Goal: Transaction & Acquisition: Purchase product/service

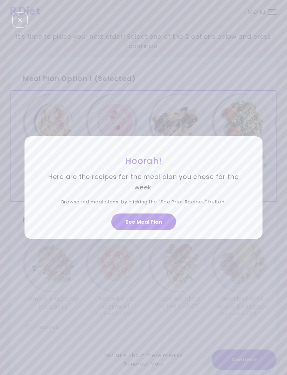
click at [141, 230] on button "See Meal Plan" at bounding box center [143, 222] width 65 height 17
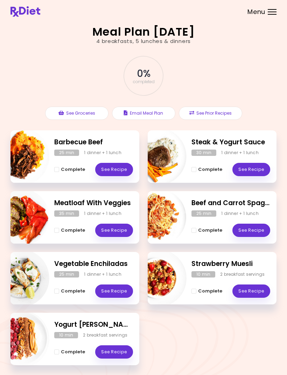
click at [209, 117] on button "See Prior Recipes" at bounding box center [210, 113] width 63 height 13
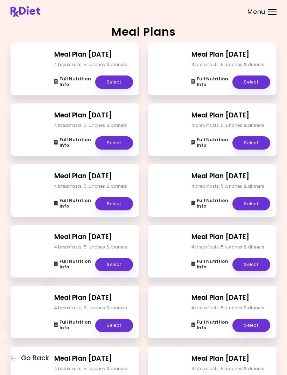
click at [275, 11] on div "Menu" at bounding box center [272, 12] width 9 height 6
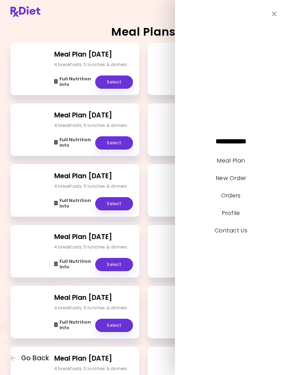
click at [234, 165] on link "Meal Plan" at bounding box center [231, 161] width 28 height 8
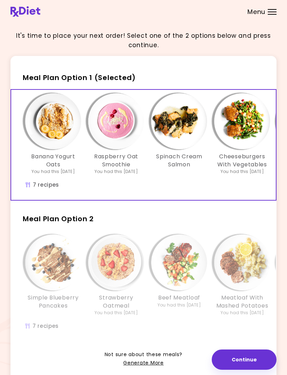
scroll to position [14, 0]
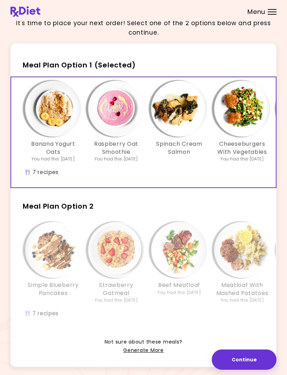
click at [161, 325] on div "Simple Blueberry Pancakes Strawberry Oatmeal You had this [DATE] Beef Meatloaf …" at bounding box center [242, 274] width 462 height 110
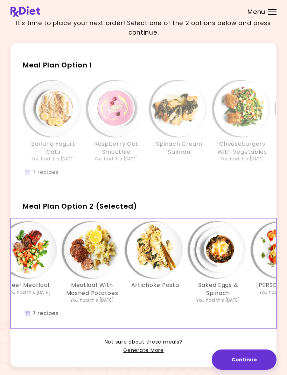
scroll to position [0, 152]
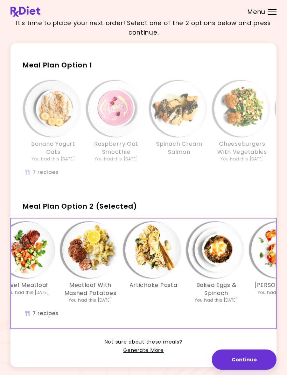
click at [148, 351] on link "Generate More" at bounding box center [143, 351] width 40 height 8
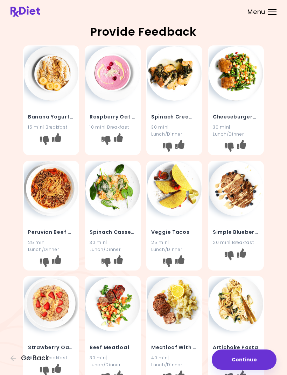
click at [162, 152] on button "I don't like this recipe" at bounding box center [167, 147] width 11 height 11
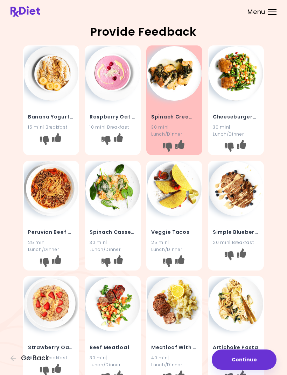
click at [48, 260] on icon "I don't like this recipe" at bounding box center [44, 262] width 9 height 9
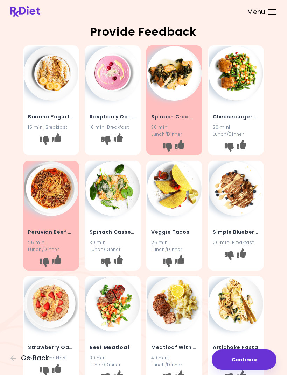
click at [106, 261] on icon "I don't like this recipe" at bounding box center [105, 262] width 9 height 9
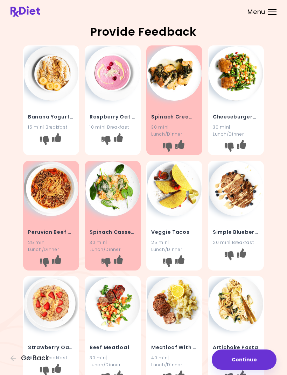
click at [168, 259] on icon "I don't like this recipe" at bounding box center [167, 262] width 9 height 9
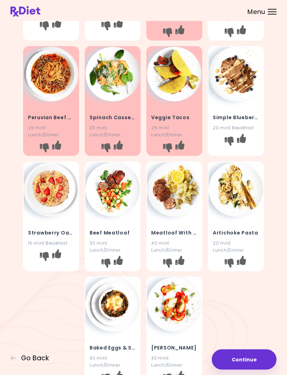
scroll to position [120, 0]
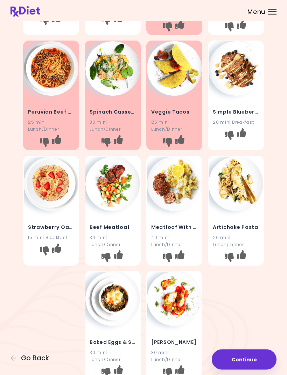
click at [232, 253] on icon "I don't like this recipe" at bounding box center [229, 257] width 9 height 9
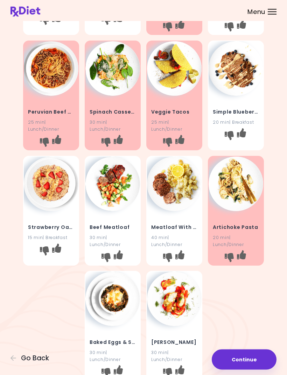
click at [105, 374] on icon "I don't like this recipe" at bounding box center [105, 373] width 9 height 9
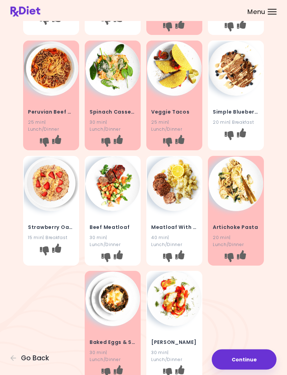
click at [171, 373] on icon "I don't like this recipe" at bounding box center [167, 373] width 9 height 9
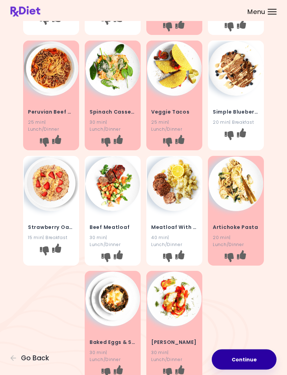
scroll to position [119, 0]
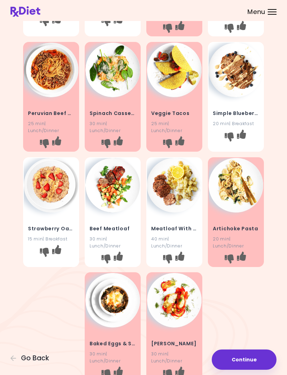
click at [257, 370] on button "Continue" at bounding box center [244, 360] width 65 height 20
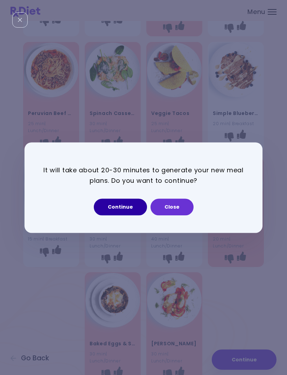
click at [128, 215] on button "Continue" at bounding box center [120, 207] width 53 height 17
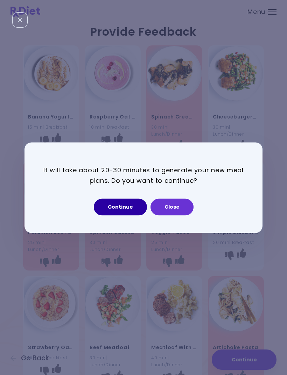
select select "*"
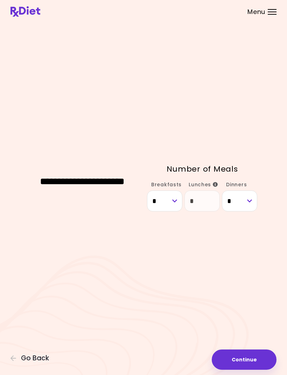
click at [241, 370] on button "Continue" at bounding box center [244, 360] width 65 height 20
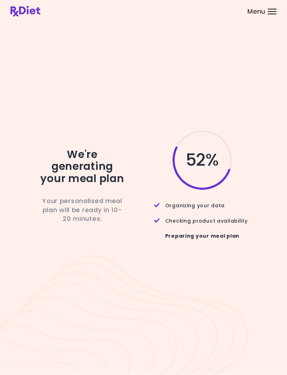
scroll to position [22, 0]
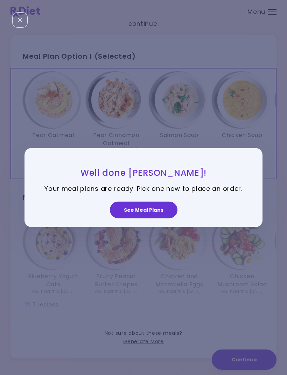
click at [145, 219] on button "See Meal Plans" at bounding box center [143, 210] width 67 height 17
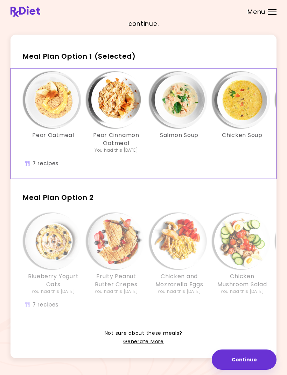
click at [138, 278] on h3 "Fruity Peanut Butter Crepes" at bounding box center [116, 281] width 56 height 16
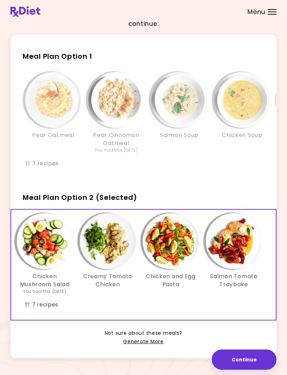
scroll to position [0, 197]
click at [187, 145] on div "Salmon Soup" at bounding box center [179, 112] width 63 height 81
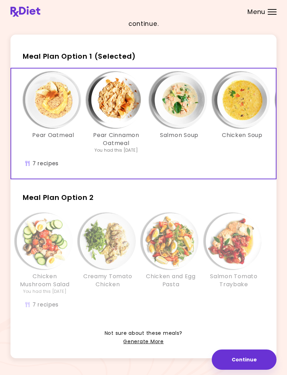
scroll to position [0, 0]
click at [145, 343] on link "Generate More" at bounding box center [143, 342] width 40 height 8
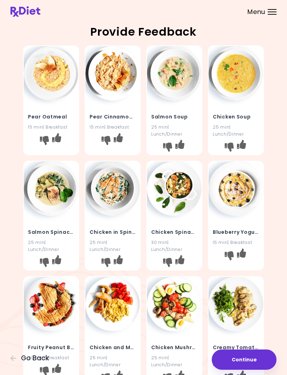
click at [164, 139] on div "Salmon Soup 25 min | Lunch/Dinner" at bounding box center [174, 121] width 55 height 41
click at [165, 151] on button "I don't like this recipe" at bounding box center [167, 147] width 11 height 11
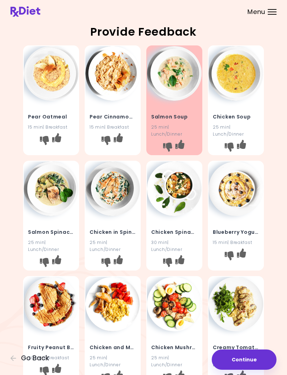
click at [233, 146] on icon "I don't like this recipe" at bounding box center [229, 147] width 9 height 9
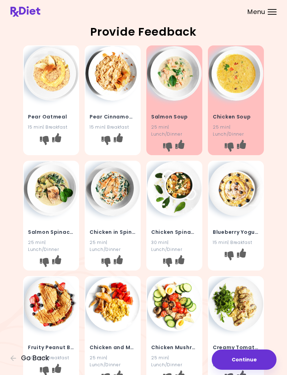
click at [41, 262] on icon "I don't like this recipe" at bounding box center [44, 262] width 9 height 9
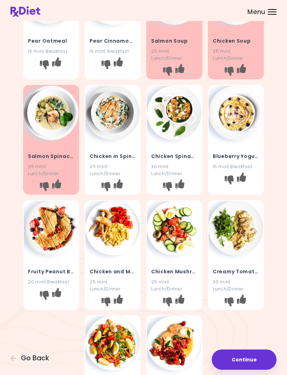
scroll to position [97, 0]
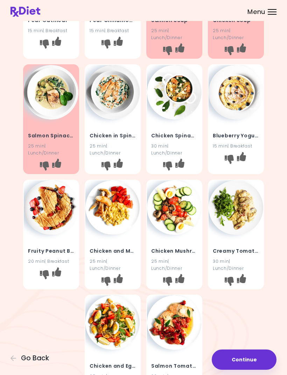
click at [106, 279] on icon "I don't like this recipe" at bounding box center [105, 281] width 9 height 9
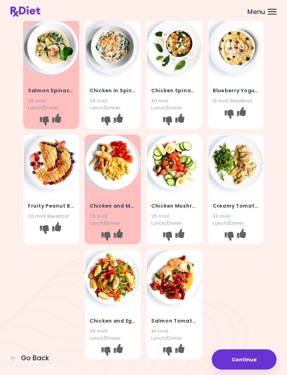
scroll to position [142, 0]
click at [234, 235] on button "I don't like this recipe" at bounding box center [228, 235] width 11 height 11
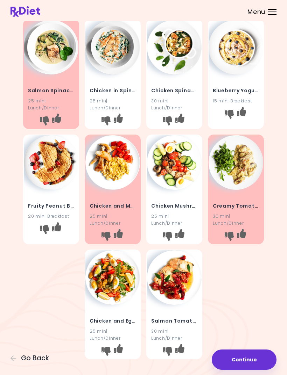
click at [173, 346] on button "I don't like this recipe" at bounding box center [167, 351] width 11 height 11
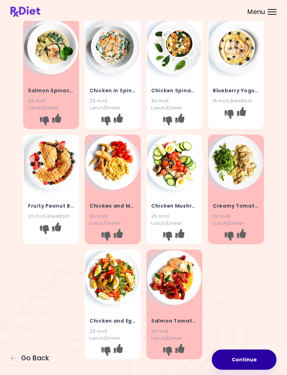
click at [244, 370] on button "Continue" at bounding box center [244, 360] width 65 height 20
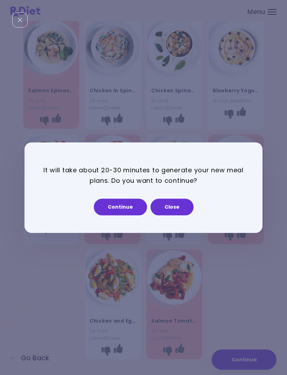
click at [132, 215] on button "Continue" at bounding box center [120, 207] width 53 height 17
select select "*"
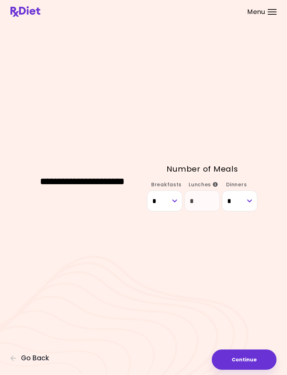
click at [251, 370] on button "Continue" at bounding box center [244, 360] width 65 height 20
